Goal: Task Accomplishment & Management: Use online tool/utility

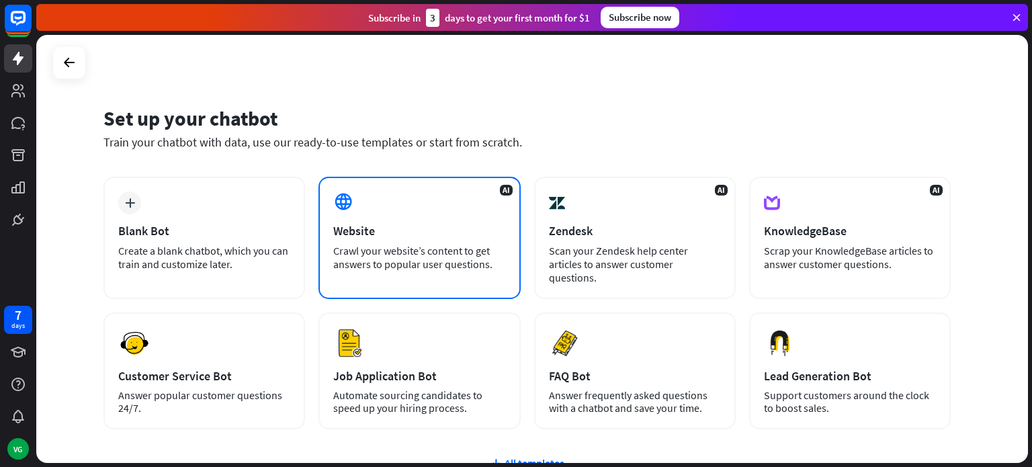
click at [369, 197] on div "AI Website Crawl your website’s content to get answers to popular user question…" at bounding box center [418, 238] width 201 height 122
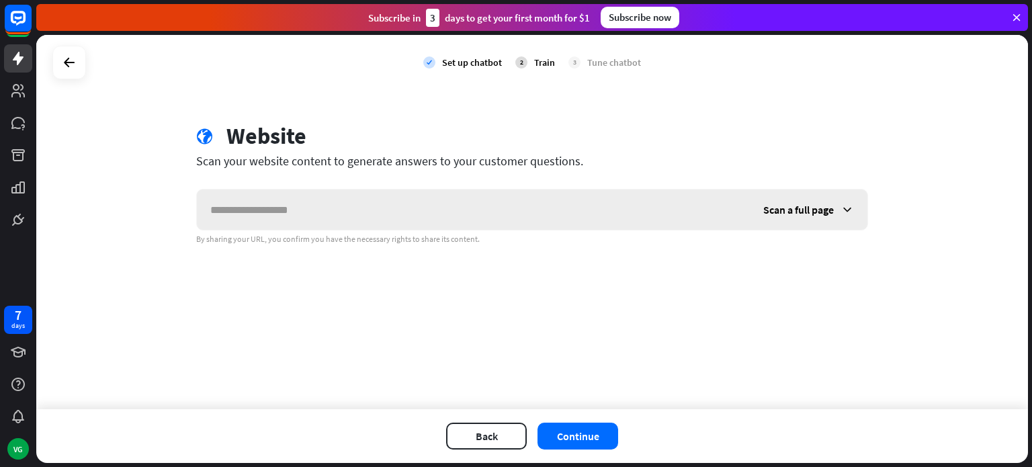
click at [369, 197] on input "text" at bounding box center [473, 209] width 553 height 40
type input "*"
type input "**********"
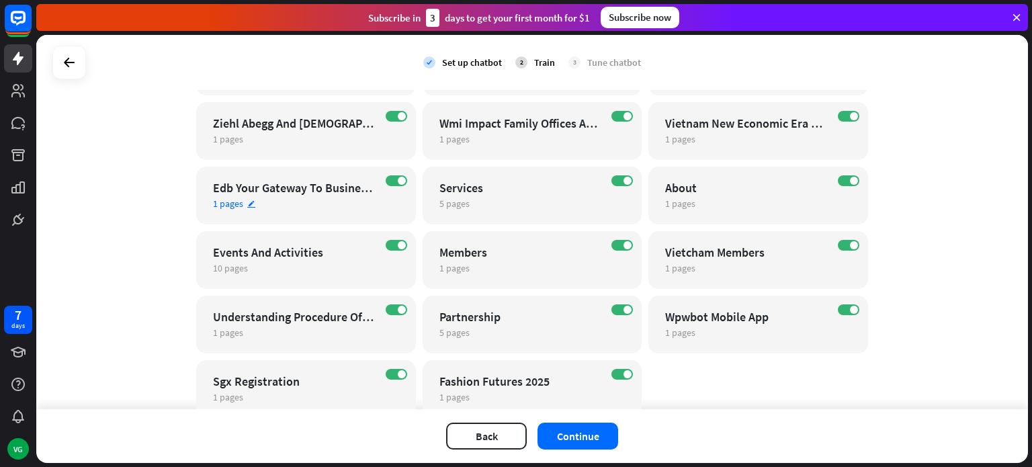
scroll to position [4415, 0]
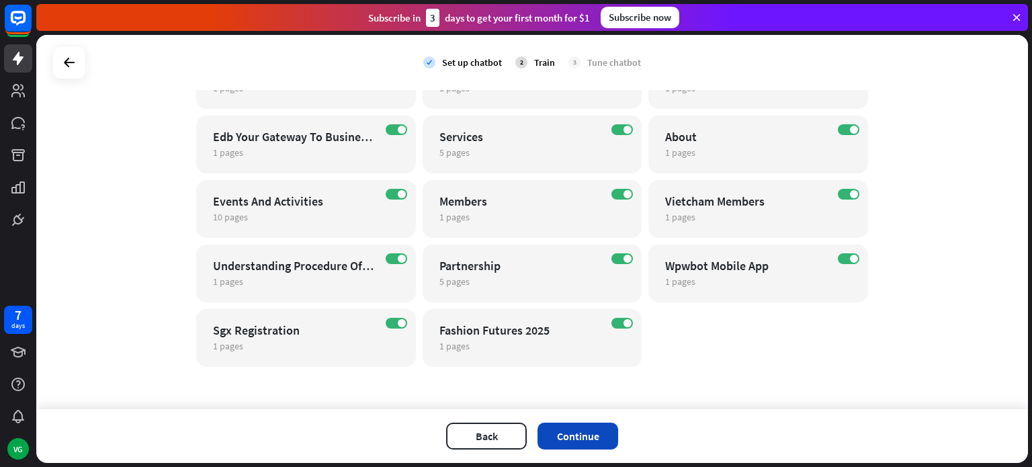
click at [570, 437] on button "Continue" at bounding box center [577, 435] width 81 height 27
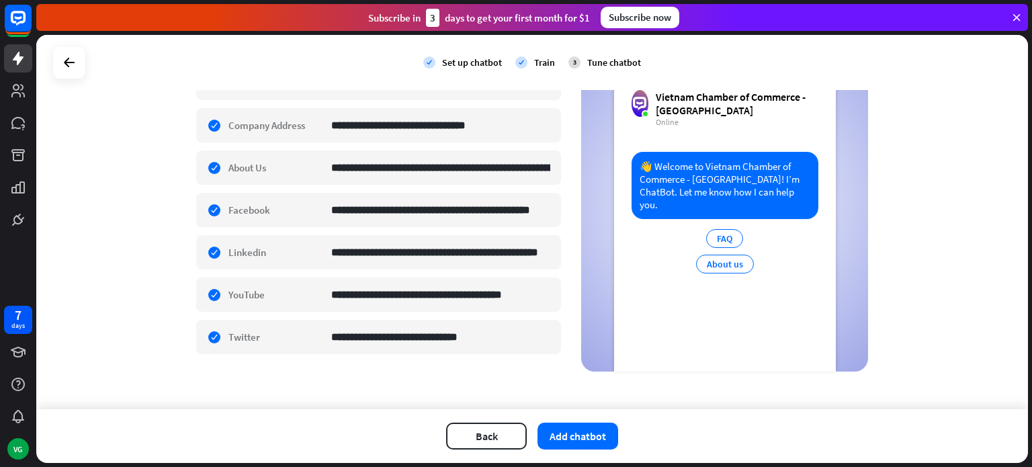
scroll to position [67, 0]
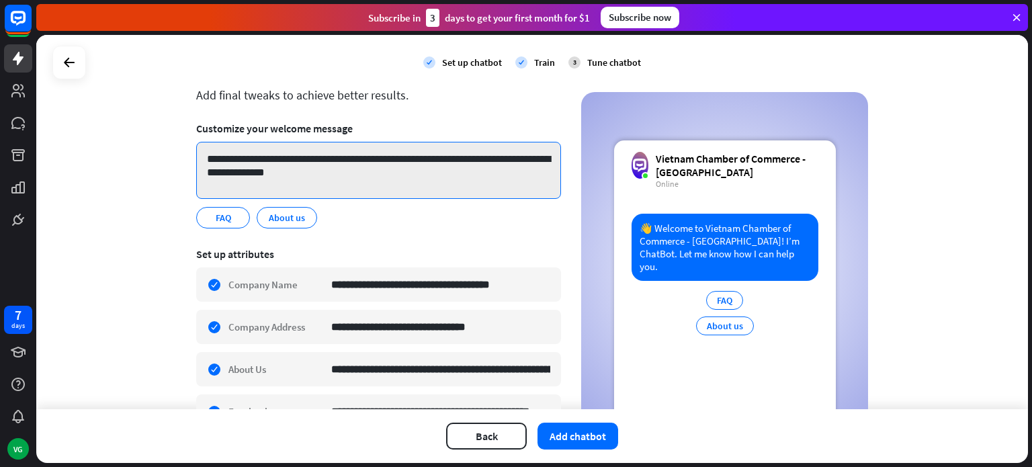
click at [427, 163] on textarea "**********" at bounding box center [378, 170] width 365 height 57
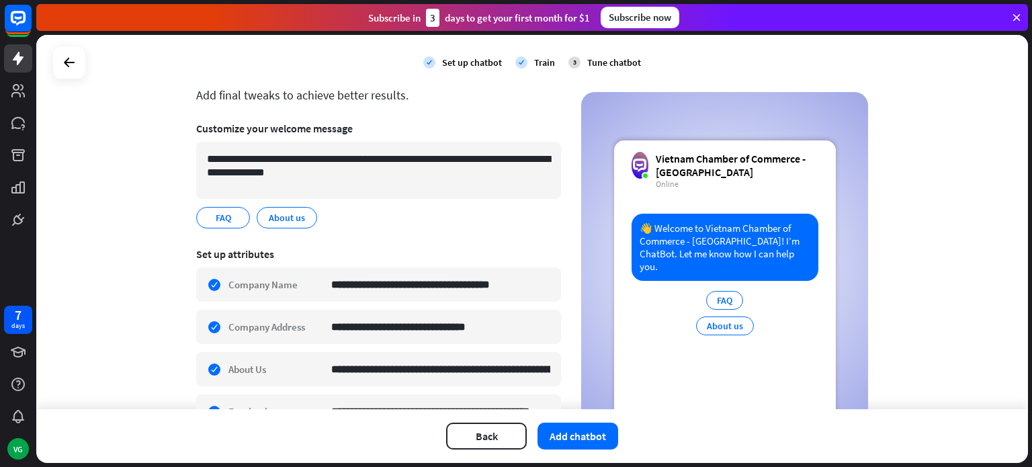
click at [421, 224] on div "FAQ edit About us edit" at bounding box center [378, 217] width 365 height 21
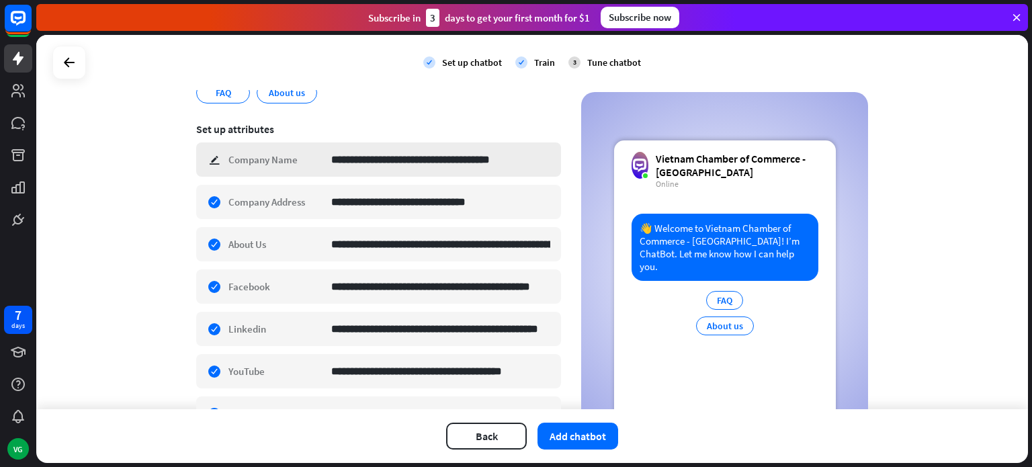
scroll to position [269, 0]
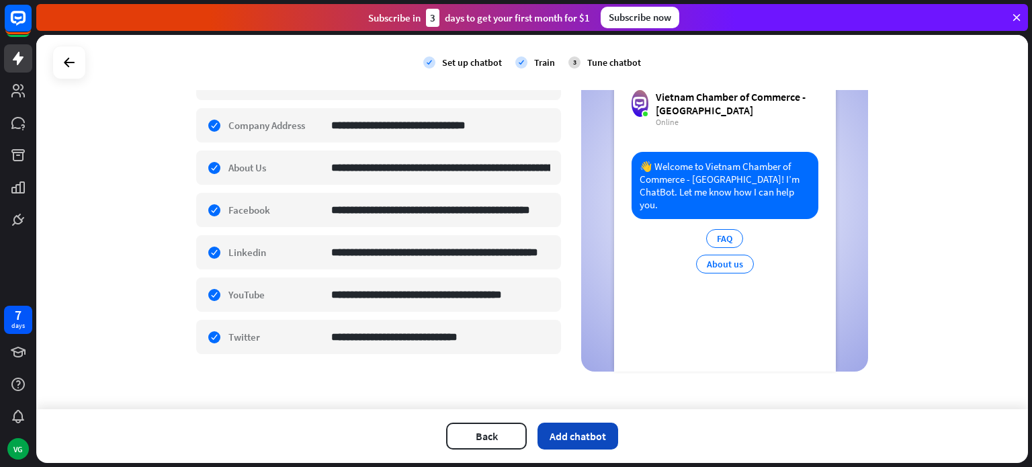
click at [587, 429] on button "Add chatbot" at bounding box center [577, 435] width 81 height 27
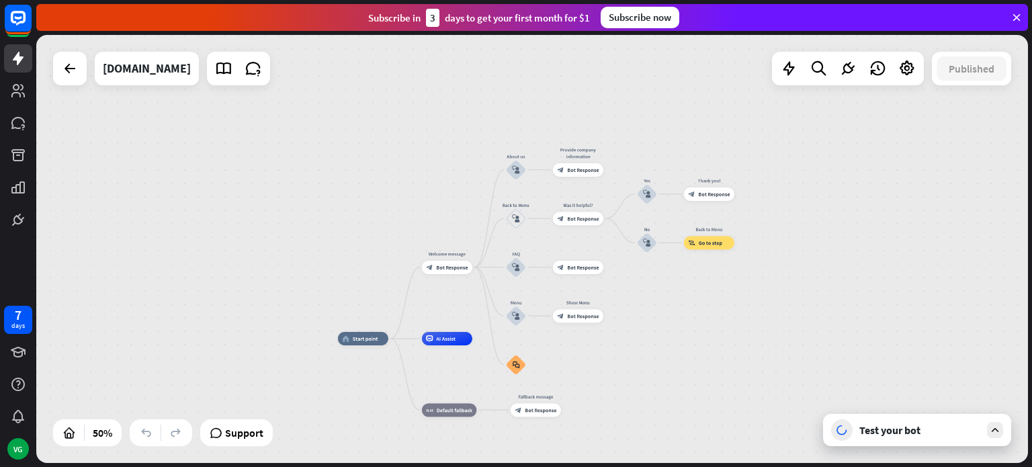
drag, startPoint x: 717, startPoint y: 259, endPoint x: 637, endPoint y: 412, distance: 173.6
click at [637, 412] on div "home_2 Start point Welcome message block_bot_response Bot Response About us blo…" at bounding box center [586, 445] width 496 height 214
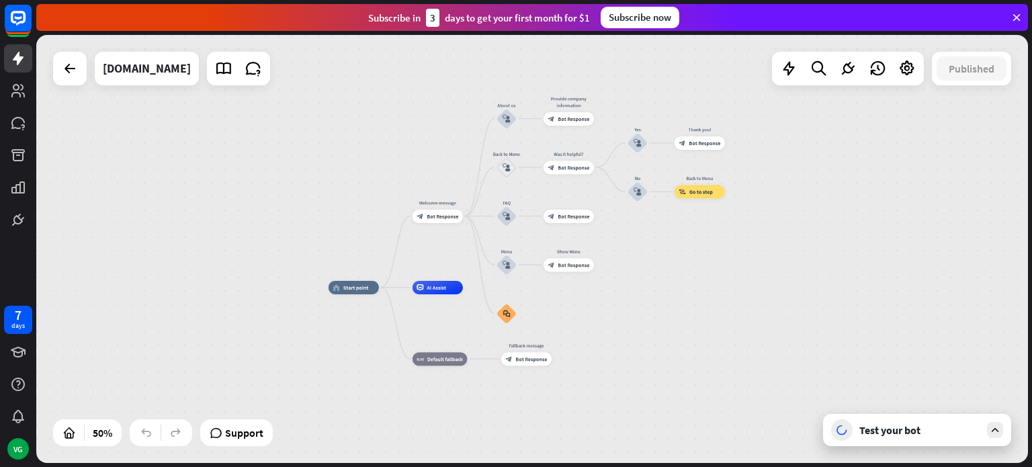
drag, startPoint x: 825, startPoint y: 253, endPoint x: 825, endPoint y: 236, distance: 17.5
click at [825, 236] on div "home_2 Start point Welcome message block_bot_response Bot Response About us blo…" at bounding box center [531, 249] width 991 height 428
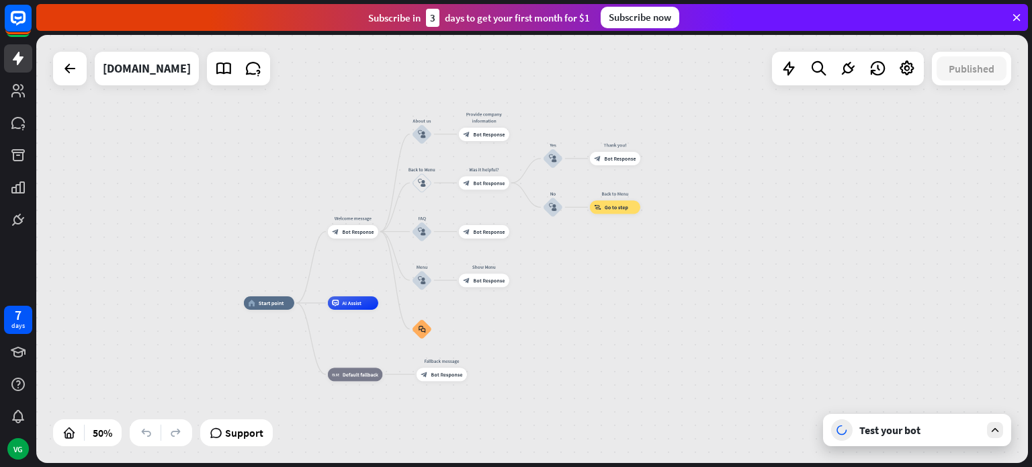
drag, startPoint x: 801, startPoint y: 275, endPoint x: 719, endPoint y: 292, distance: 83.8
click at [719, 292] on div "home_2 Start point Welcome message block_bot_response Bot Response About us blo…" at bounding box center [531, 249] width 991 height 428
click at [900, 72] on icon at bounding box center [906, 68] width 17 height 17
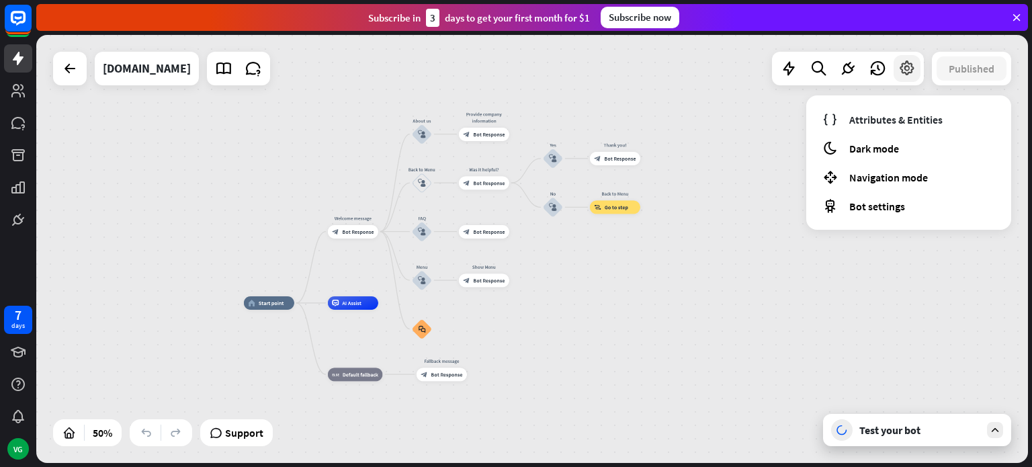
click at [904, 69] on icon at bounding box center [906, 68] width 17 height 17
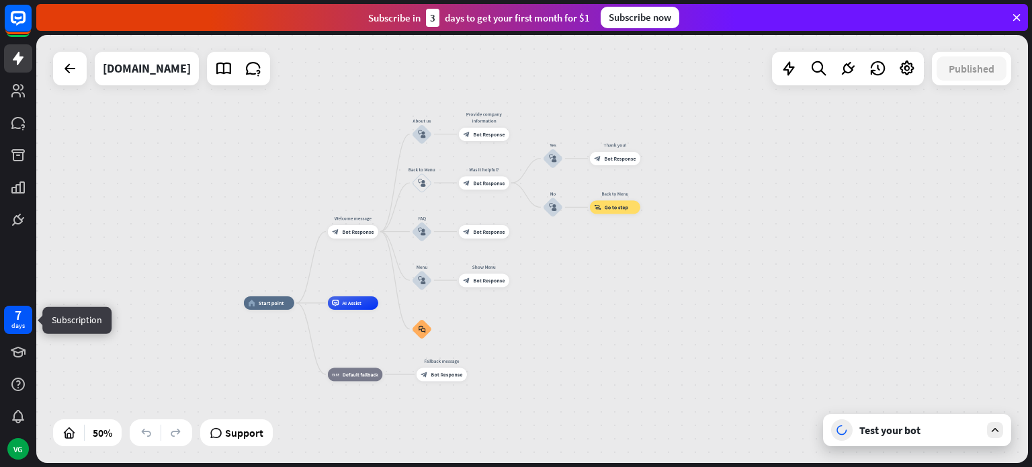
click at [21, 316] on div "7" at bounding box center [18, 315] width 7 height 12
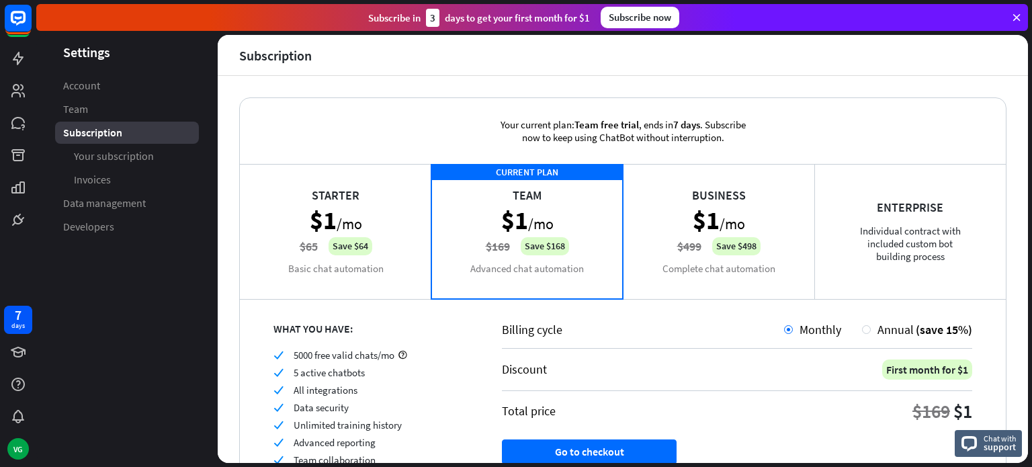
click at [1010, 19] on icon at bounding box center [1016, 17] width 12 height 12
